Goal: Check status

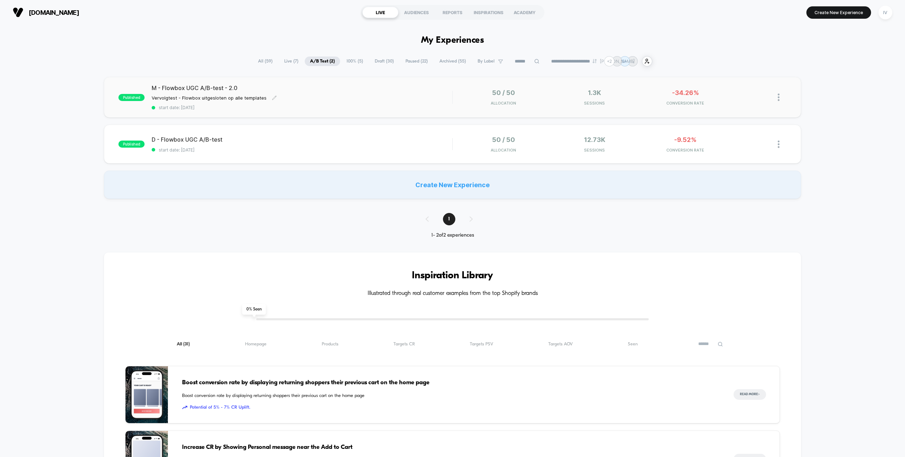
click at [321, 103] on div "M - Flowbox UGC A/B-test - 2.0 Vervolgtest - Flowbox uitgesloten op alle templa…" at bounding box center [302, 97] width 300 height 26
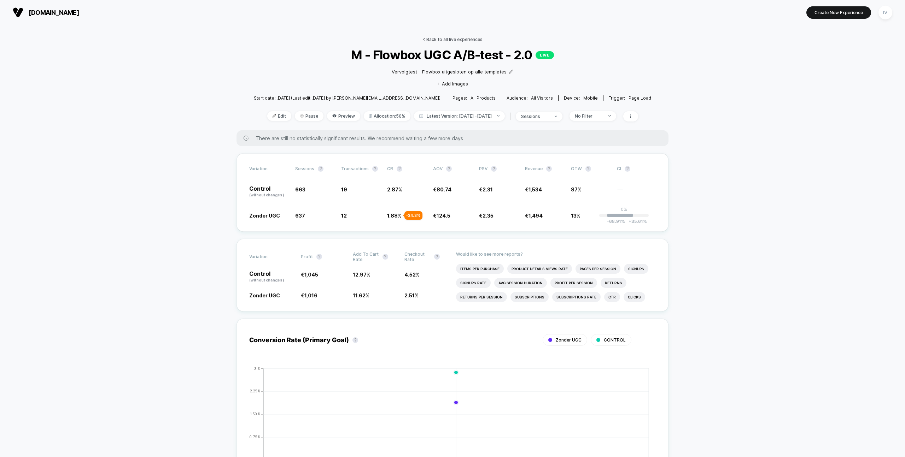
click at [445, 38] on link "< Back to all live experiences" at bounding box center [452, 39] width 60 height 5
